Goal: Task Accomplishment & Management: Complete application form

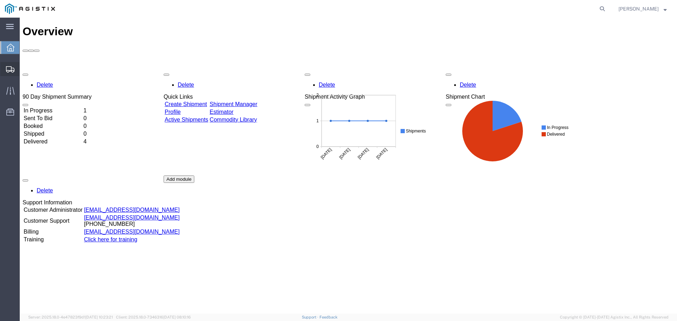
click at [0, 0] on span "Create Shipment" at bounding box center [0, 0] width 0 height 0
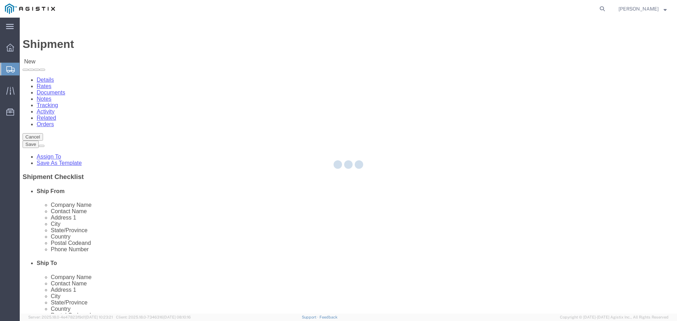
select select
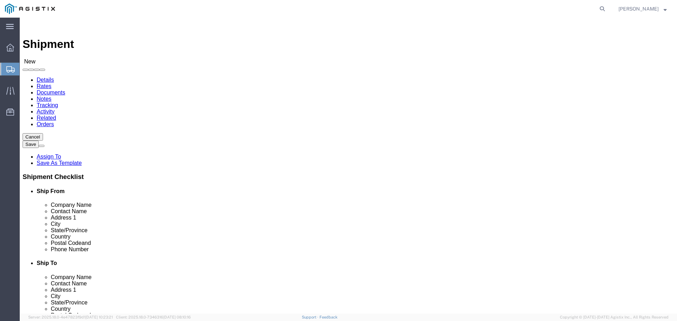
click select "Select Advanced Tower Components PG&E"
select select "9596"
click select "Select Advanced Tower Components PG&E"
select select
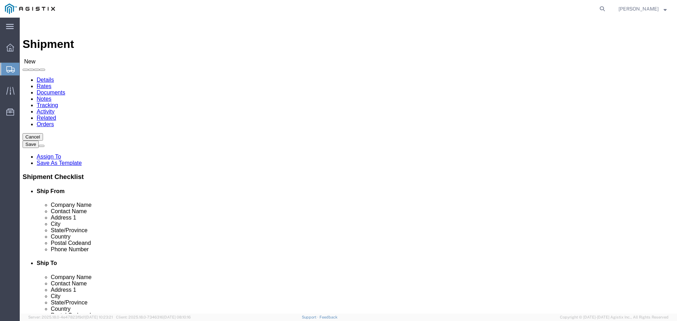
click select "Select All Others [GEOGRAPHIC_DATA] [GEOGRAPHIC_DATA] [GEOGRAPHIC_DATA] [GEOGRA…"
select select "23082"
click select "Select All Others [GEOGRAPHIC_DATA] [GEOGRAPHIC_DATA] [GEOGRAPHIC_DATA] [GEOGRA…"
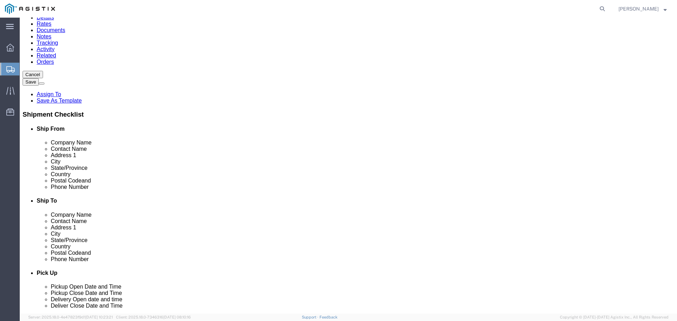
scroll to position [71, 0]
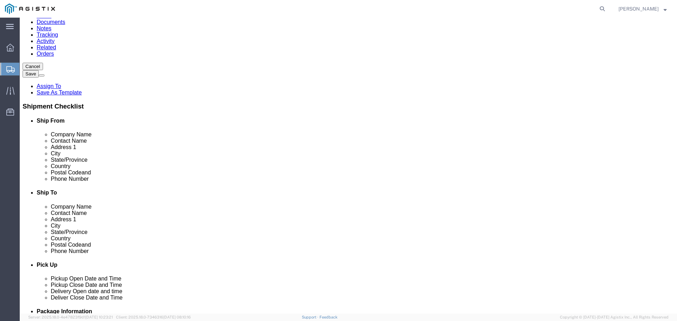
click input "text"
type input "Advanced Tower Components"
click input "text"
type input "[PERSON_NAME]"
click input "text"
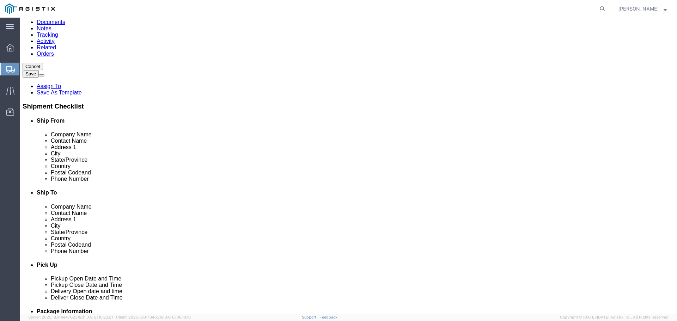
type input "[GEOGRAPHIC_DATA]"
click div "Location My Profile Location (OBSOLETE) [PERSON_NAME] SC - GC TRAILER (OBSOLETE…"
type input "[GEOGRAPHIC_DATA]"
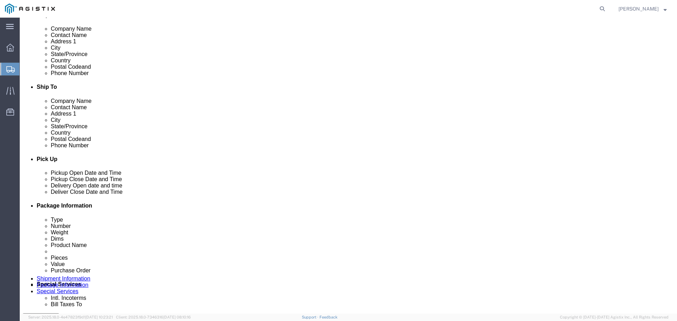
scroll to position [247, 0]
click input "text"
type input "97301"
click input "text"
type input "mariom"
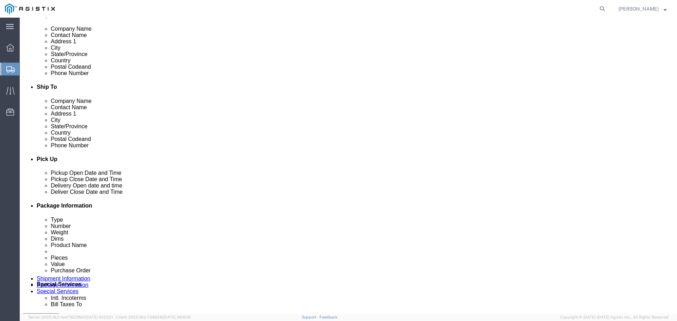
click input "text"
type input "5035400777"
click input "text"
type input "[EMAIL_ADDRESS][DOMAIN_NAME]"
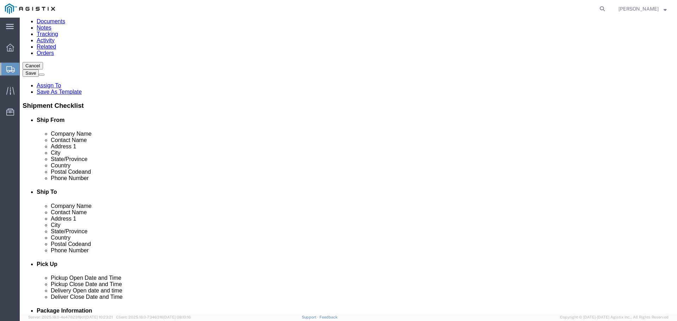
scroll to position [71, 0]
click input "text"
paste input "Graybar Electric"
type input "Graybar Electric"
click input "text"
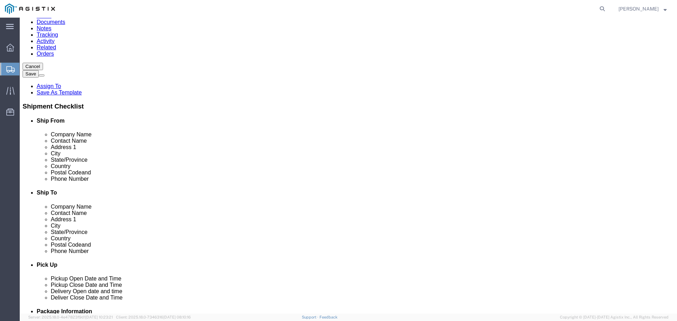
paste input "[PERSON_NAME]"
type input "[PERSON_NAME]"
click input "text"
paste input "[STREET_ADDRESS]"
type input "[STREET_ADDRESS]"
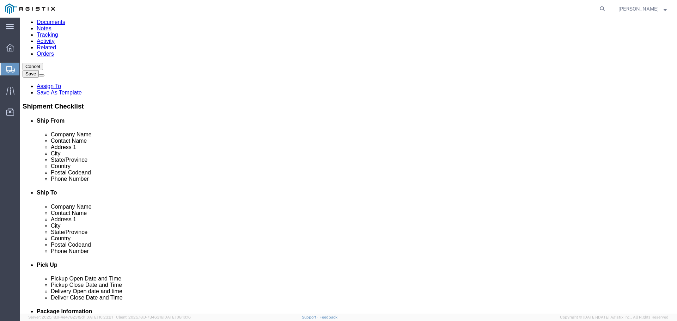
click input "Postal Code"
paste input "93725"
type input "93725"
click input "text"
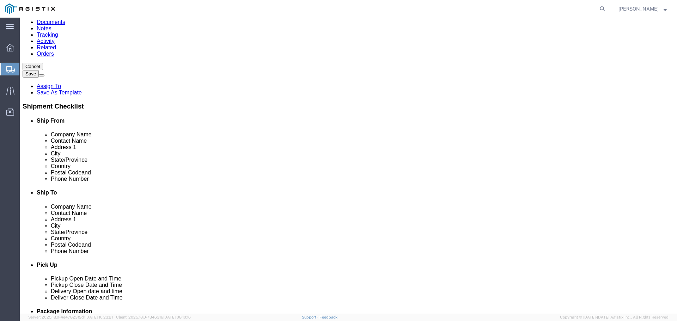
paste input "[GEOGRAPHIC_DATA]"
type input "[GEOGRAPHIC_DATA]"
click input "text"
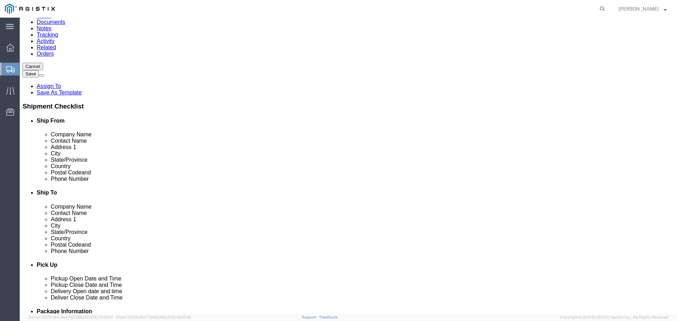
paste input "[PHONE_NUMBER]"
type input "[PHONE_NUMBER]"
click input "text"
paste input "<[PERSON_NAME][EMAIL_ADDRESS][PERSON_NAME][DOMAIN_NAME]>"
click input "<[PERSON_NAME][EMAIL_ADDRESS][PERSON_NAME][DOMAIN_NAME]"
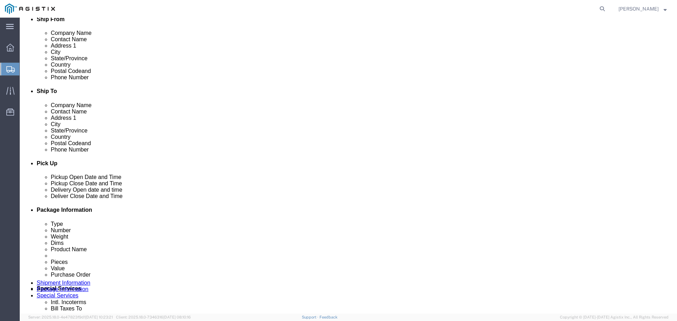
scroll to position [212, 0]
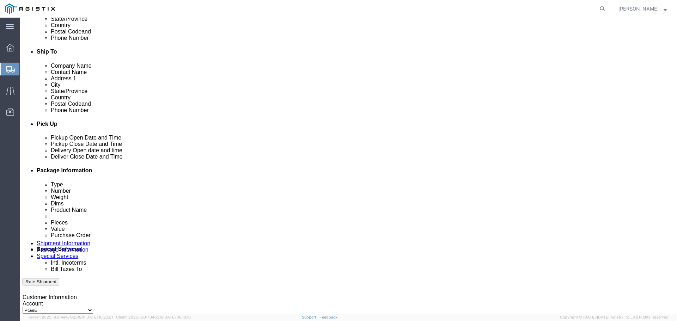
type input "[PERSON_NAME][EMAIL_ADDRESS][PERSON_NAME][DOMAIN_NAME]"
click icon
click div
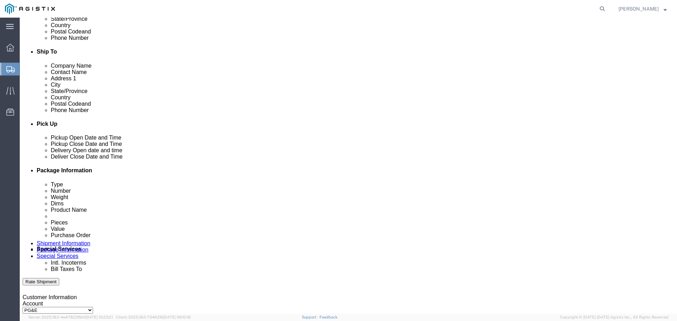
scroll to position [367, 0]
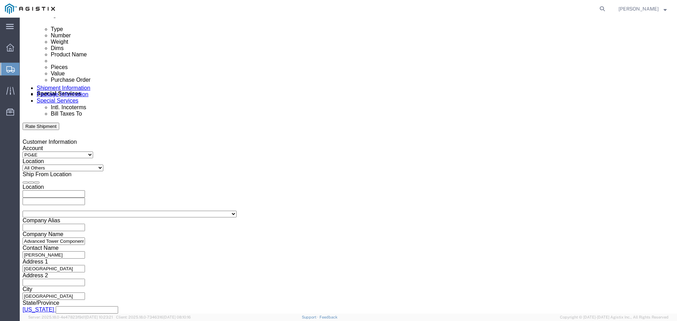
click input "12:00 PM"
click input "8:00 PM"
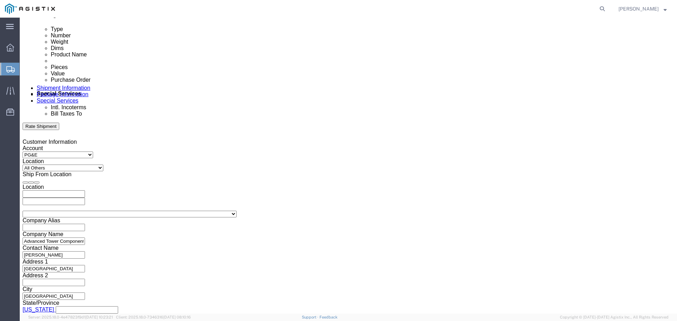
click input "8:00 PM"
type input "8:00 AM"
click button "Apply"
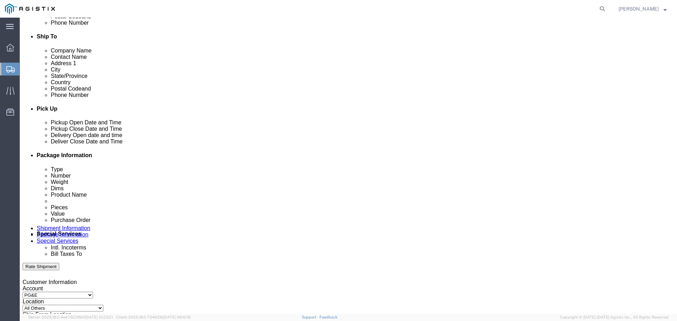
scroll to position [226, 0]
click div
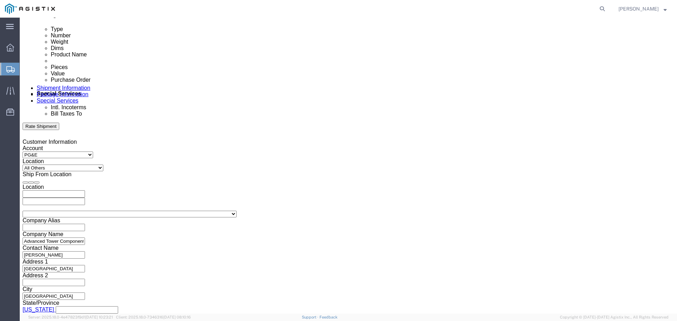
click input "4:00 AM"
type input "4:00 PM"
click button "Apply"
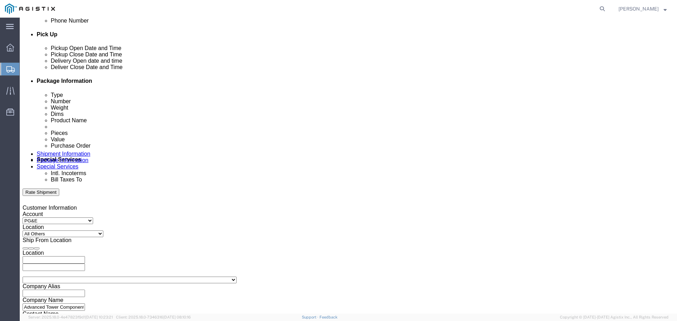
scroll to position [332, 0]
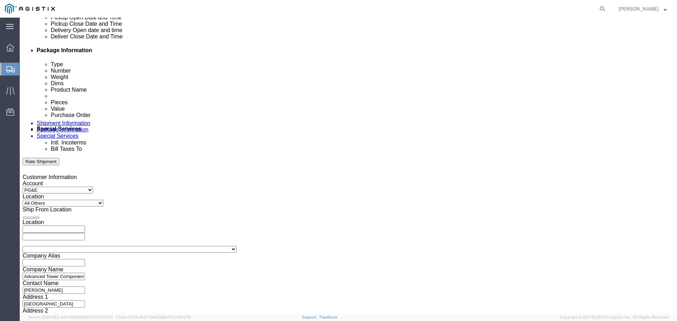
click input "text"
paste input "4527134044"
type input "4527134044"
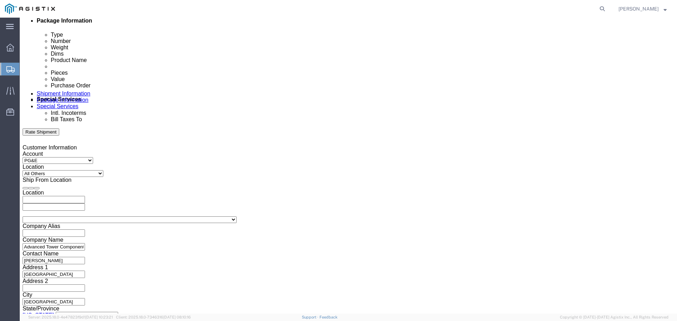
click select "Select Account Type Activity ID Airline Appointment Number ASN Batch Request # …"
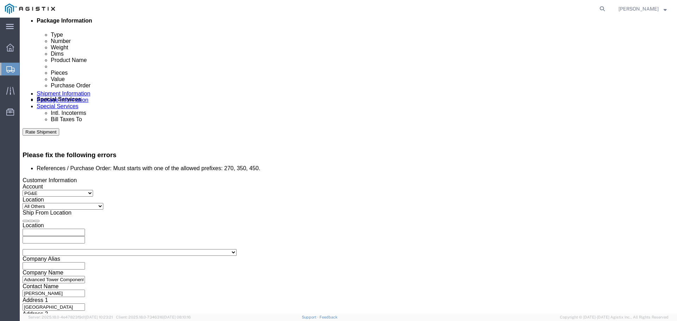
select select "ORDERNUM"
click select "Select Account Type Activity ID Airline Appointment Number ASN Batch Request # …"
click input "text"
type input "ATC# 176274"
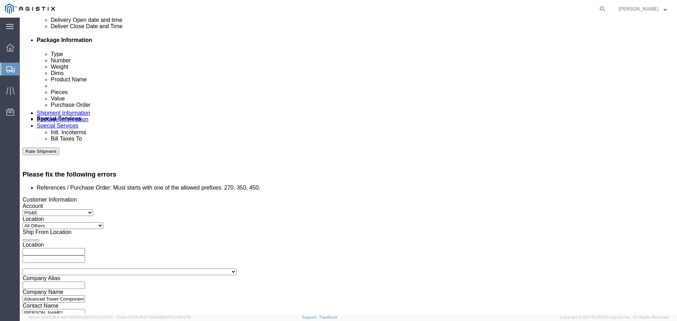
scroll to position [353, 0]
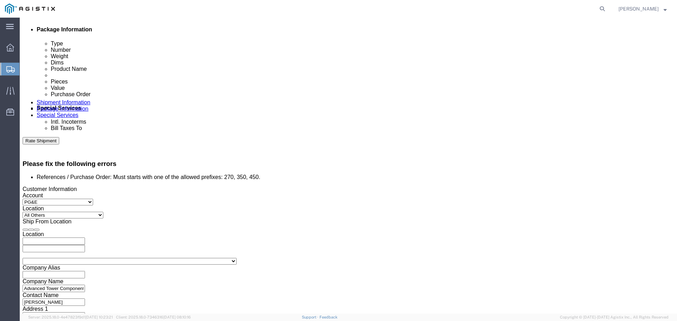
click input "4527134044"
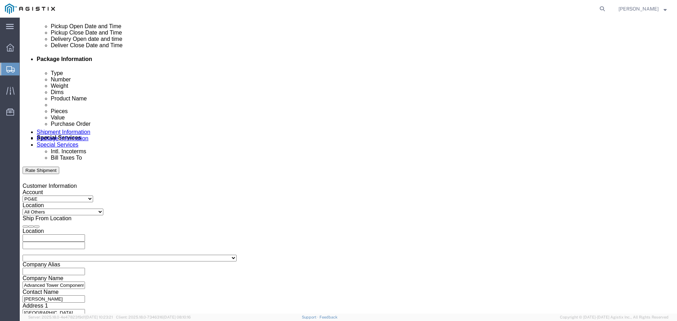
type input "3501412302"
click input "ATC# 176274"
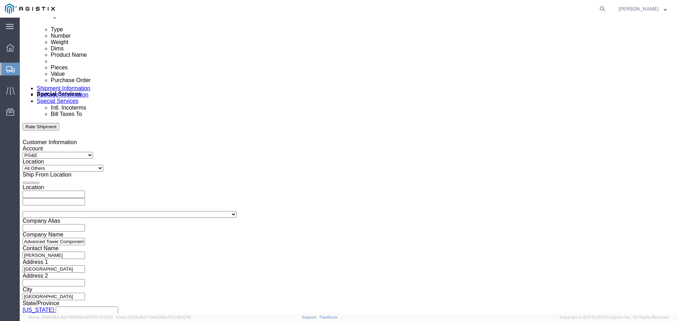
scroll to position [367, 0]
click button "Continue"
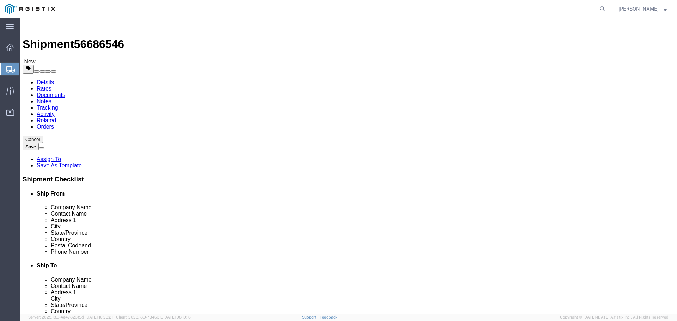
click select "Select Bulk Bundle(s) Cardboard Box(es) Carton(s) Crate(s) Drum(s) (Fiberboard)…"
select select "PSNS"
click select "Select Bulk Bundle(s) Cardboard Box(es) Carton(s) Crate(s) Drum(s) (Fiberboard)…"
click input "text"
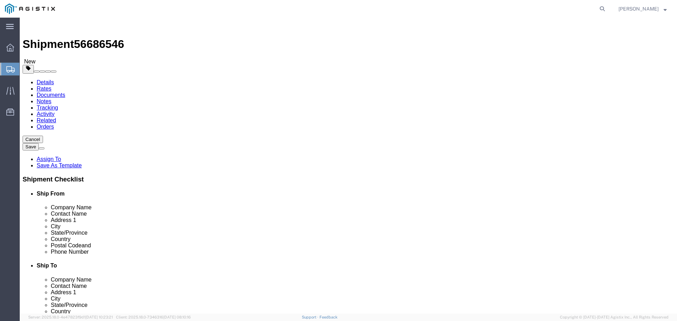
type input "52"
type input "46"
type input "28"
click input "0.00"
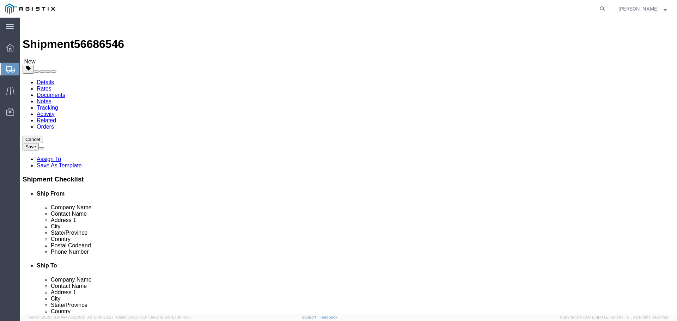
type input "295"
click link "Add Content"
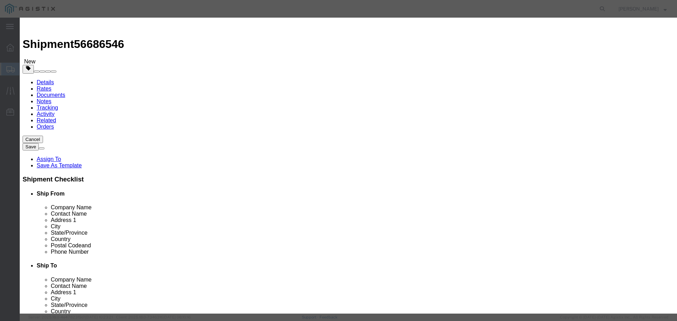
click input "text"
paste input "AT-WRNO44"
type input "AT-WRNO44"
click input "text"
paste input "3,950.00"
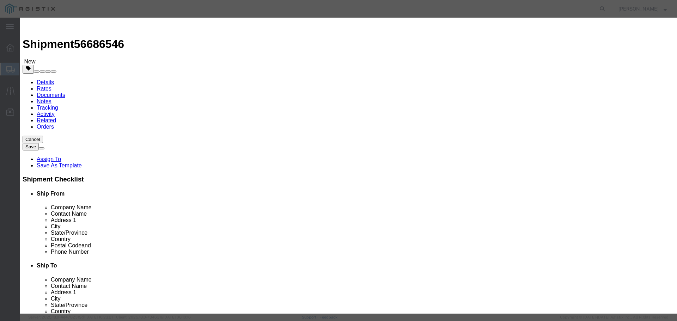
type input "3,950.00"
click input "0"
type input "10"
click button "Save & Close"
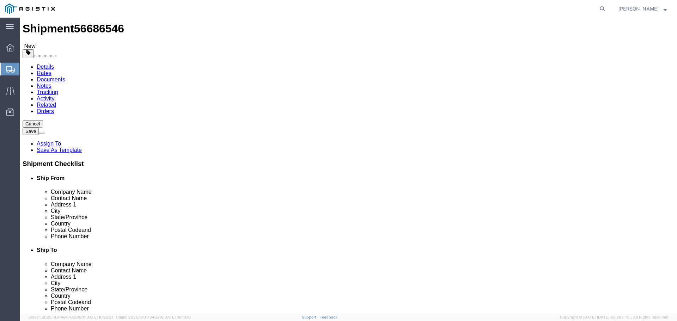
scroll to position [20, 0]
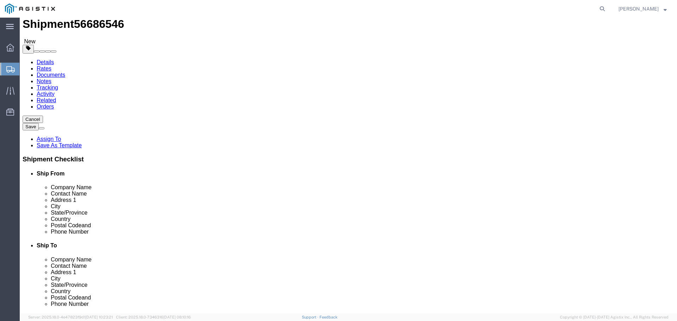
click button "Continue"
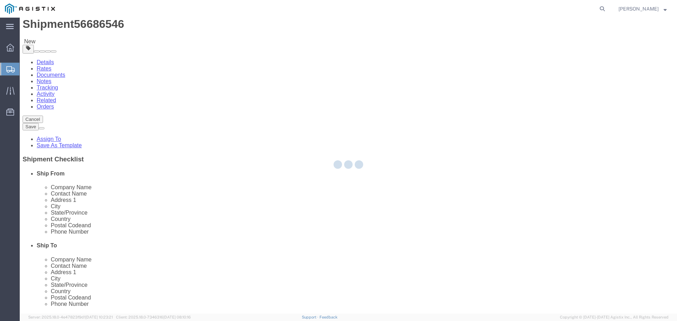
select select
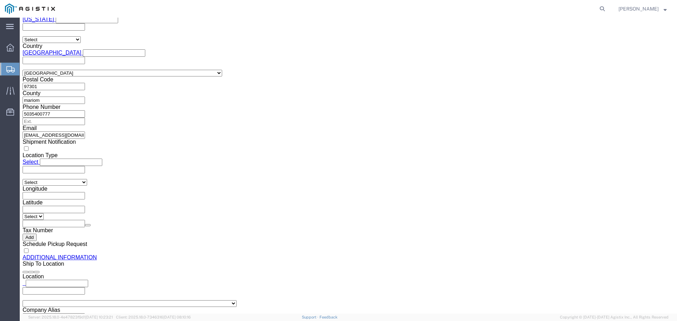
scroll to position [662, 0]
click button "Rate Shipment"
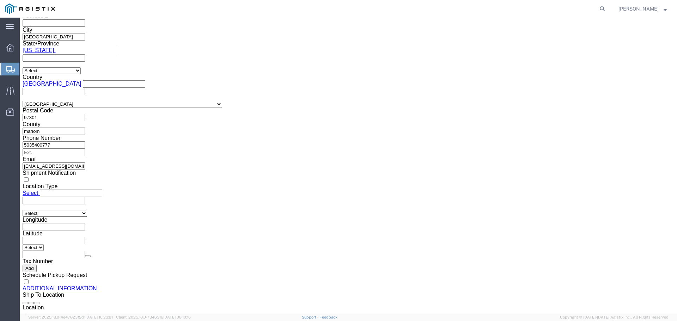
scroll to position [691, 0]
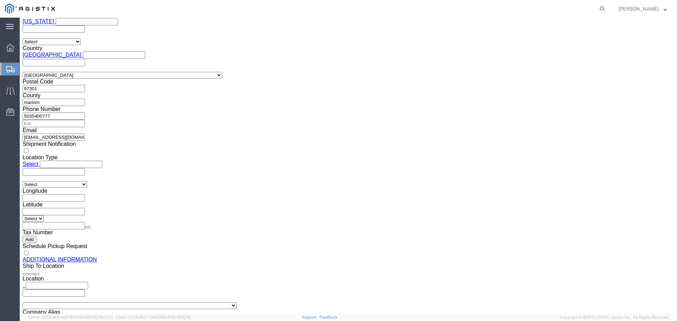
click button "Rate Shipment"
click button "Previous"
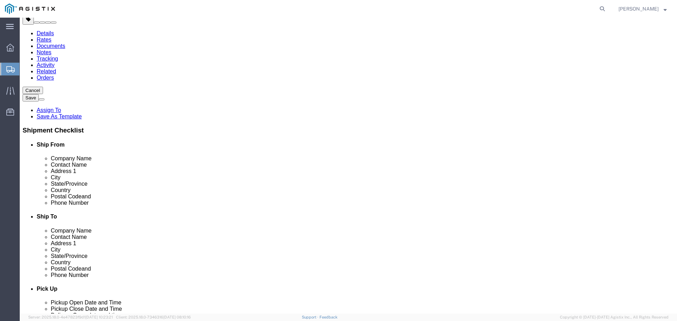
click link "Add Content"
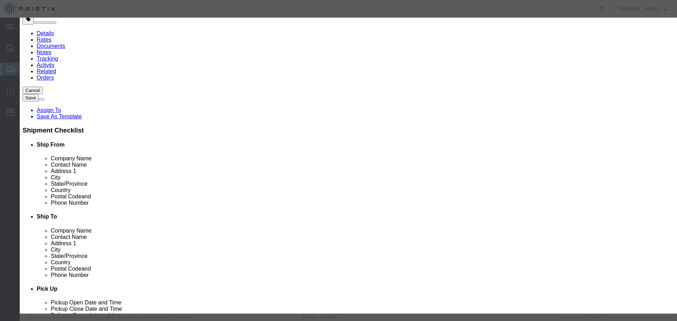
click button "Close"
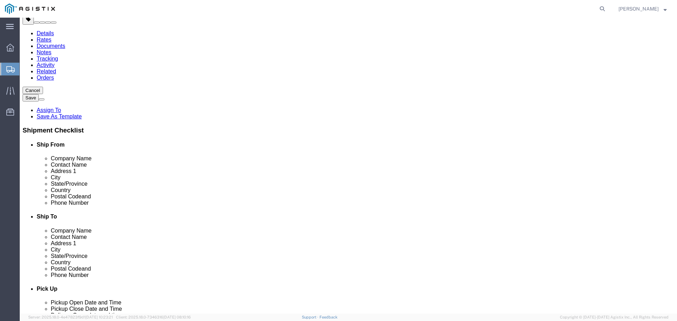
click div
click div "1 x Pallet(s) Standard (Not Stackable) Package Type Select Bulk Bundle(s) Cardb…"
click link "Add Content"
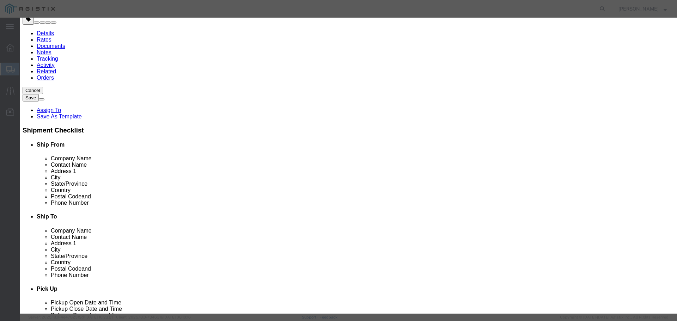
click input "text"
paste input "AT-WRNO44"
type input "AT-WRNO44"
click input "0"
type input "10"
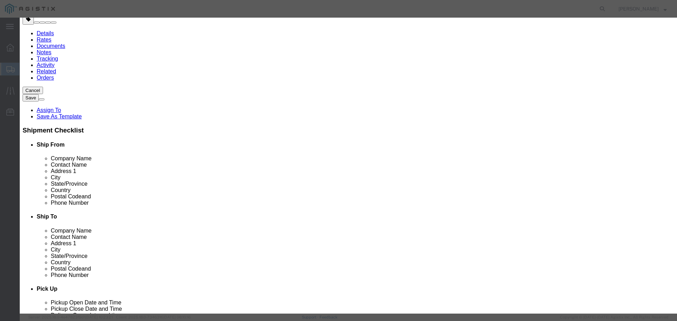
click input "text"
paste input "3,950.00"
type input "3,950.00"
click select "Select 50 55 60 65 70 85 92.5 100 125 175 250 300 400"
select select "125"
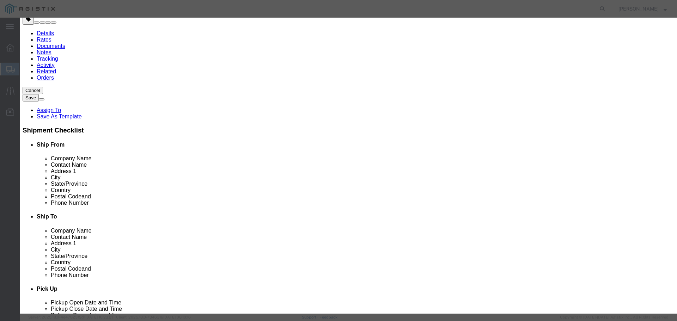
click select "Select 50 55 60 65 70 85 92.5 100 125 175 250 300 400"
click button "Save & Close"
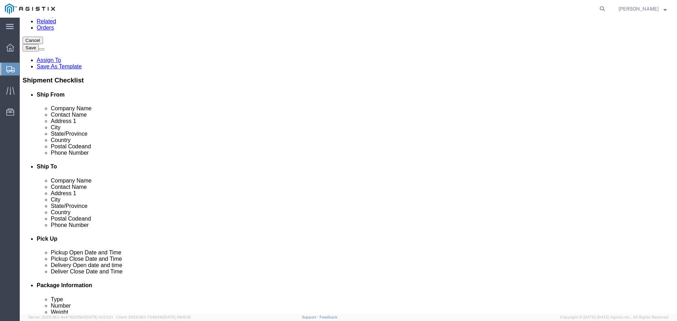
scroll to position [100, 0]
click link "Delete this content"
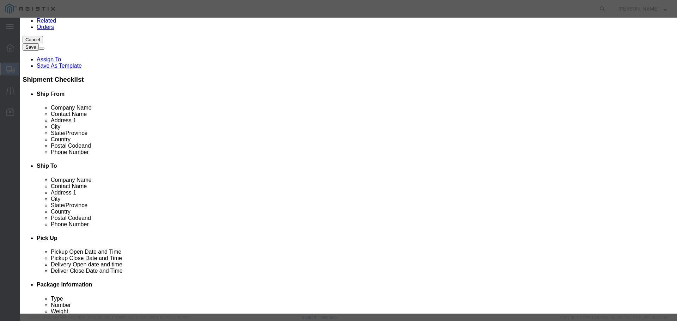
click button "Yes"
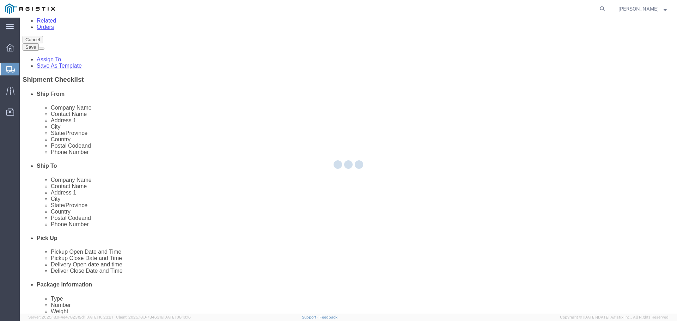
scroll to position [8, 0]
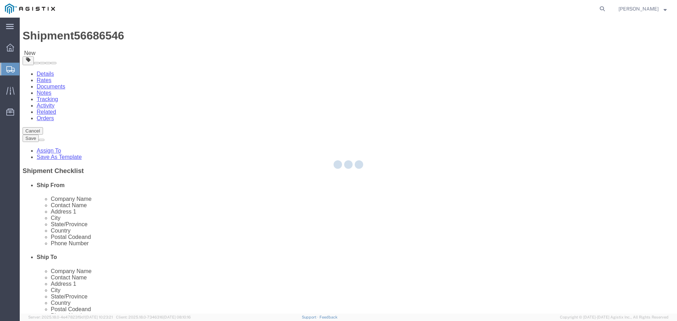
select select "PSNS"
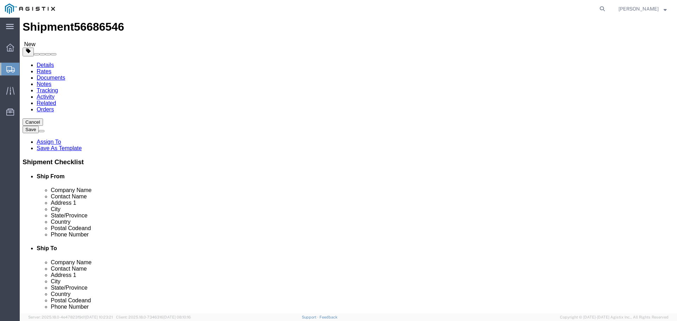
scroll to position [20, 0]
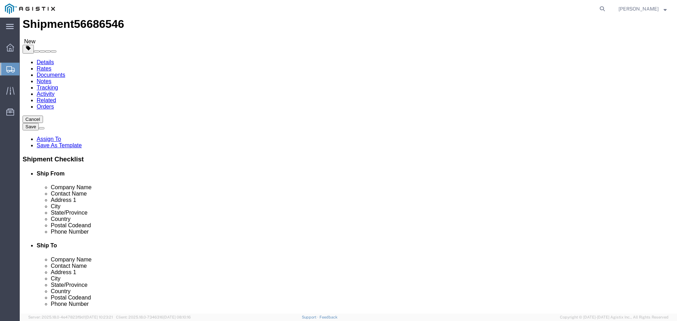
click button "Continue"
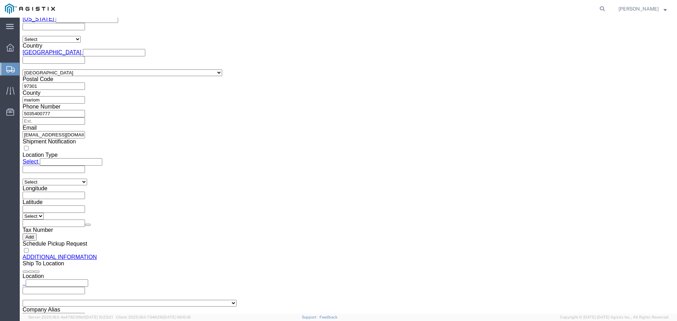
scroll to position [662, 0]
click button "Rate Shipment"
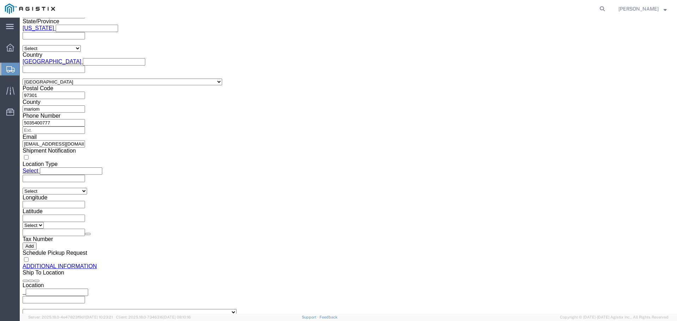
scroll to position [691, 0]
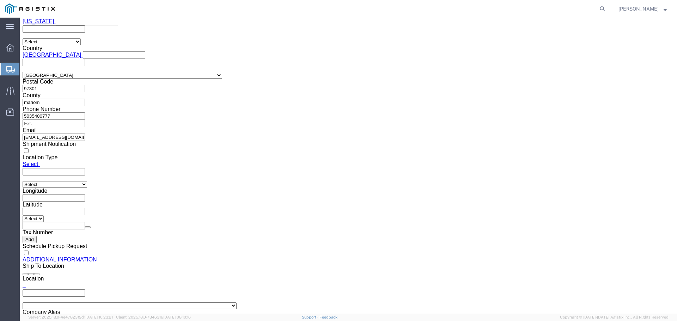
click button "Previous"
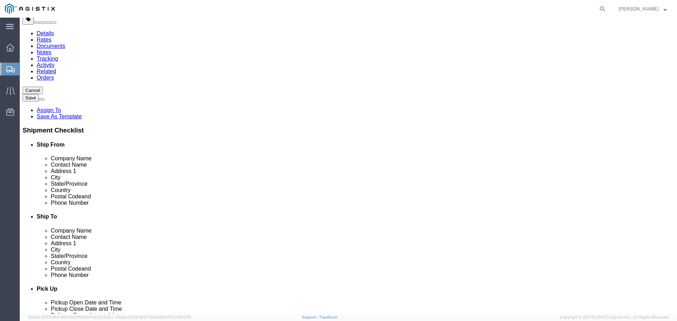
click dd "3950.00 USD"
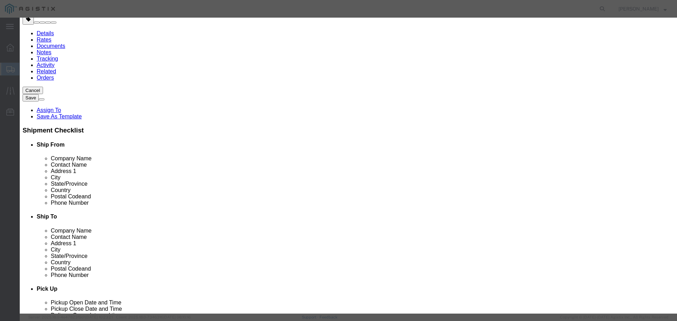
click select "Select 50 55 60 65 70 85 92.5 100 125 175 250 300 400"
select select "125"
click select "Select 50 55 60 65 70 85 92.5 100 125 175 250 300 400"
click button "Save & Close"
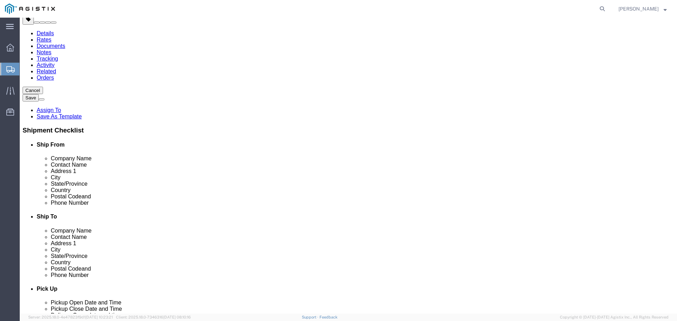
click button "Continue"
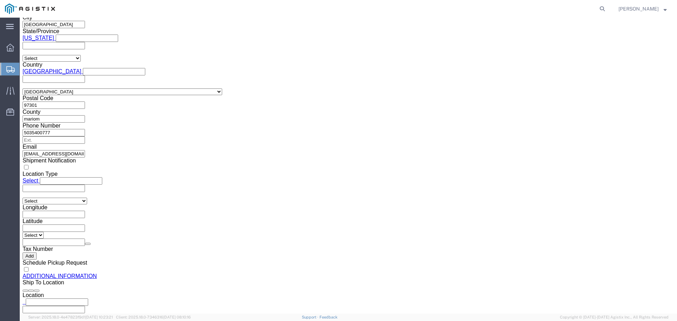
scroll to position [684, 0]
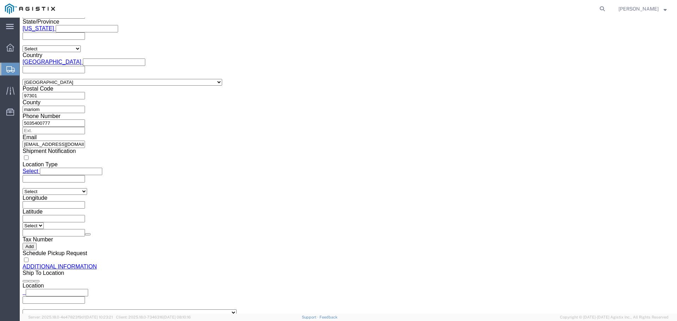
click button "Rate Shipment"
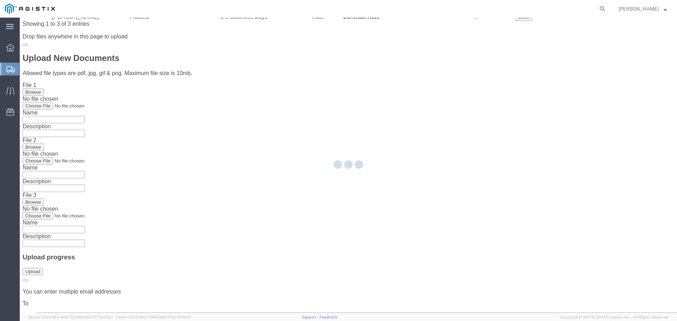
scroll to position [0, 0]
